Goal: Information Seeking & Learning: Learn about a topic

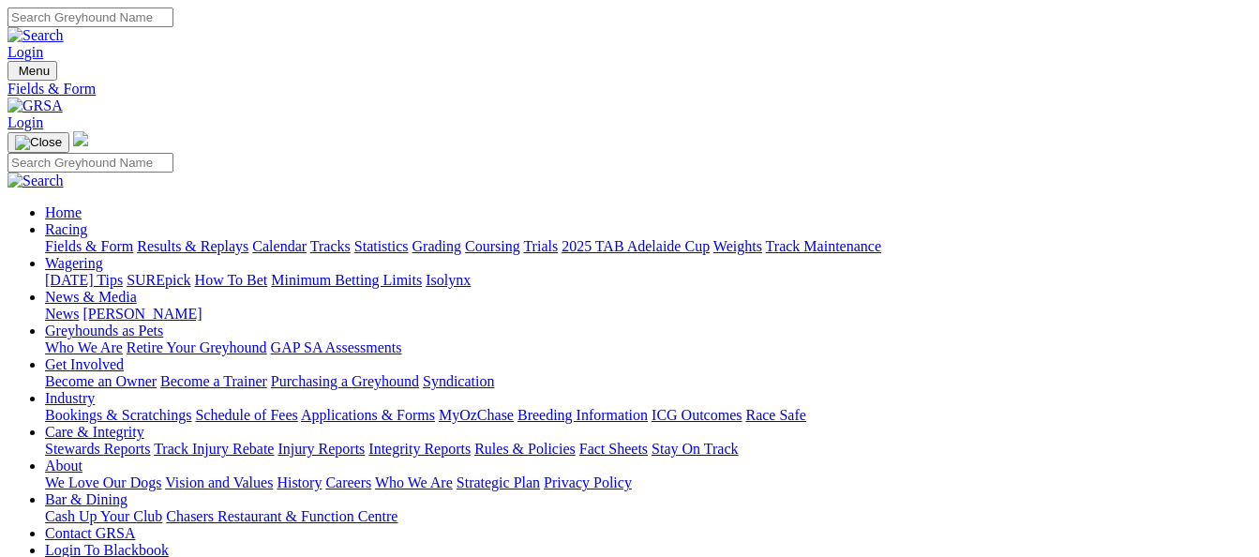
click at [199, 238] on link "Results & Replays" at bounding box center [193, 246] width 112 height 16
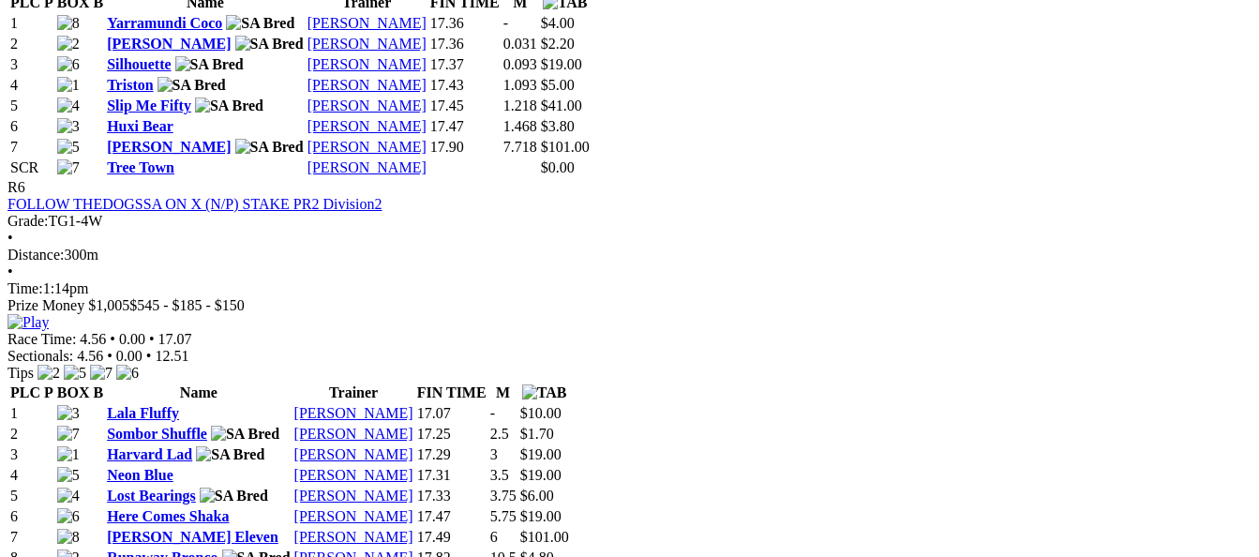
scroll to position [2531, 0]
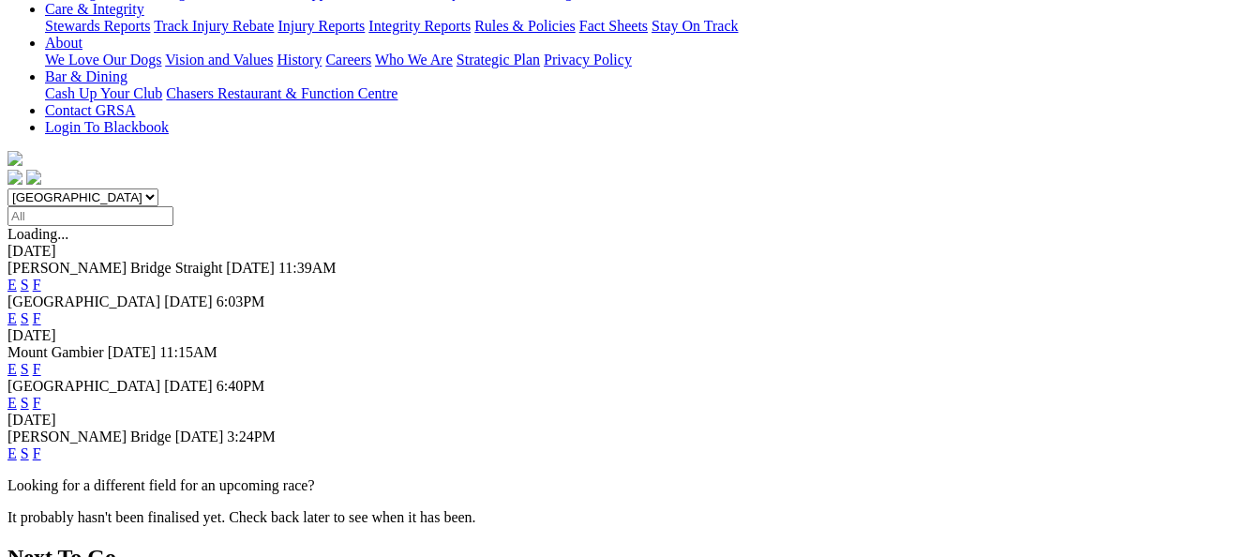
scroll to position [469, 0]
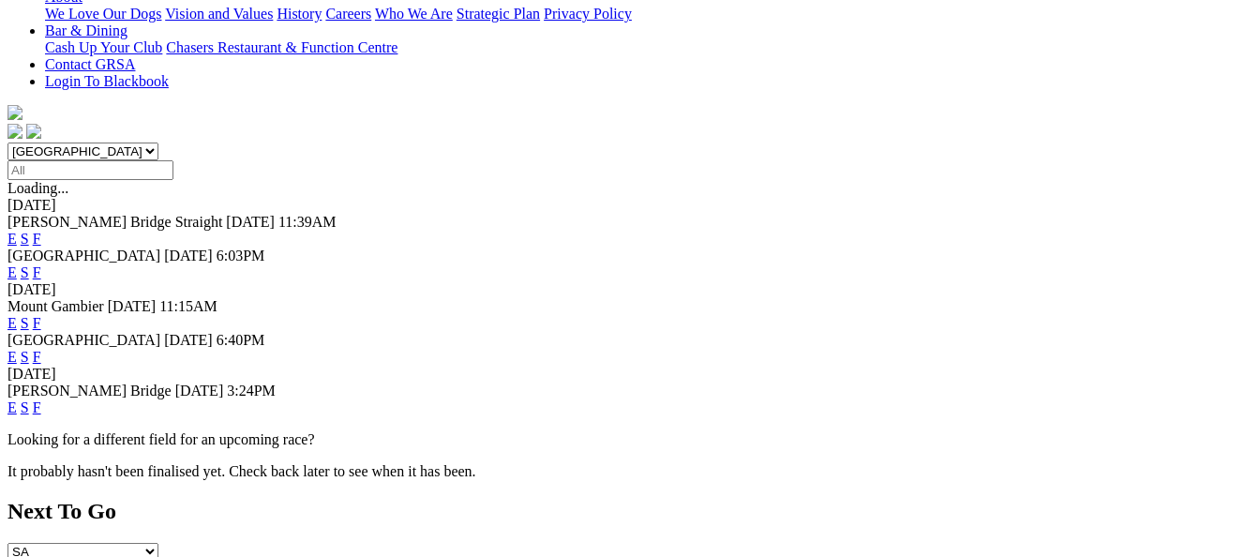
click at [41, 399] on link "F" at bounding box center [37, 407] width 8 height 16
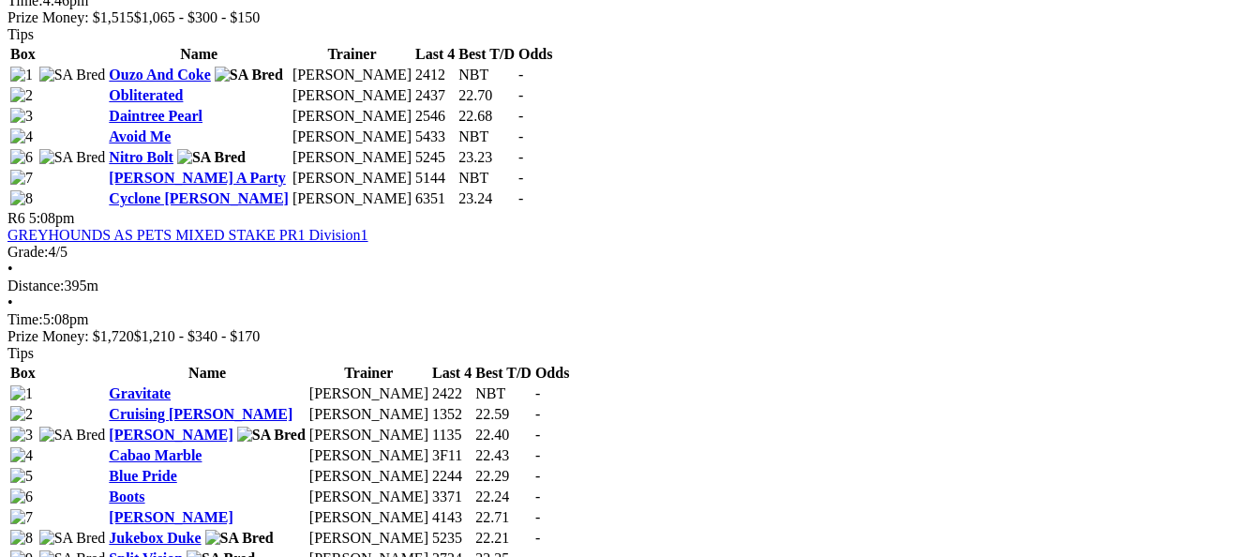
scroll to position [2249, 0]
